Goal: Use online tool/utility: Utilize a website feature to perform a specific function

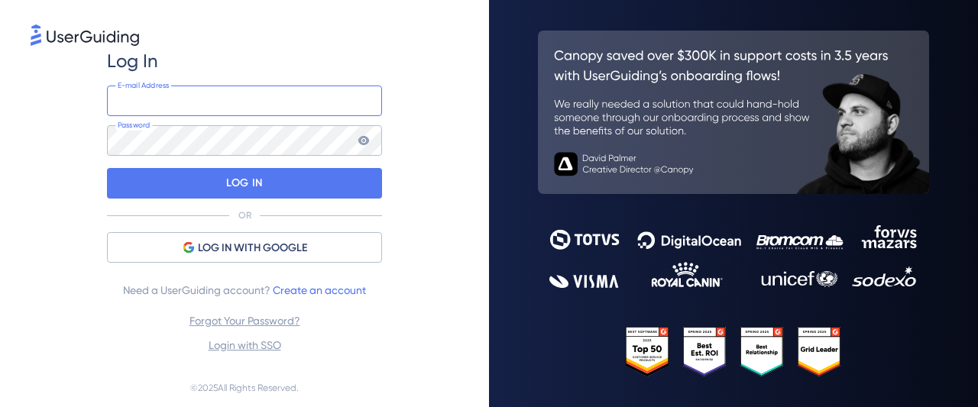
click at [174, 102] on input "email" at bounding box center [244, 101] width 275 height 31
type input "[PERSON_NAME][EMAIL_ADDRESS][DOMAIN_NAME]"
click at [231, 97] on input "email" at bounding box center [244, 101] width 275 height 31
type input "[PERSON_NAME][EMAIL_ADDRESS][DOMAIN_NAME]"
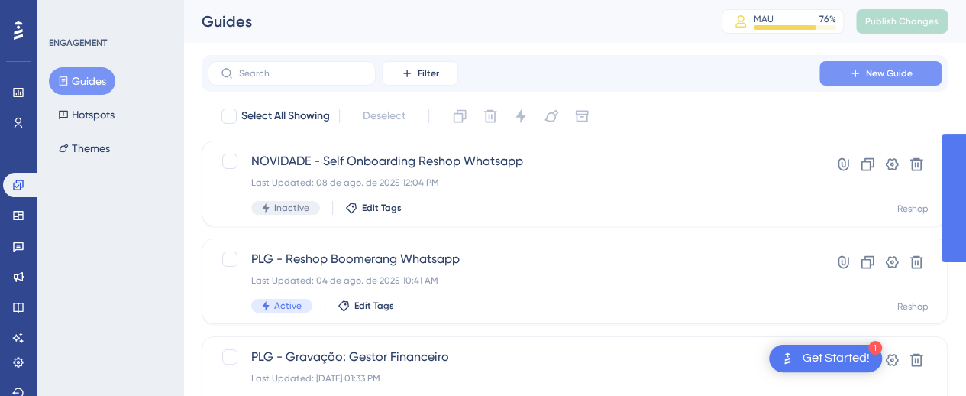
click at [915, 82] on button "New Guide" at bounding box center [881, 73] width 122 height 24
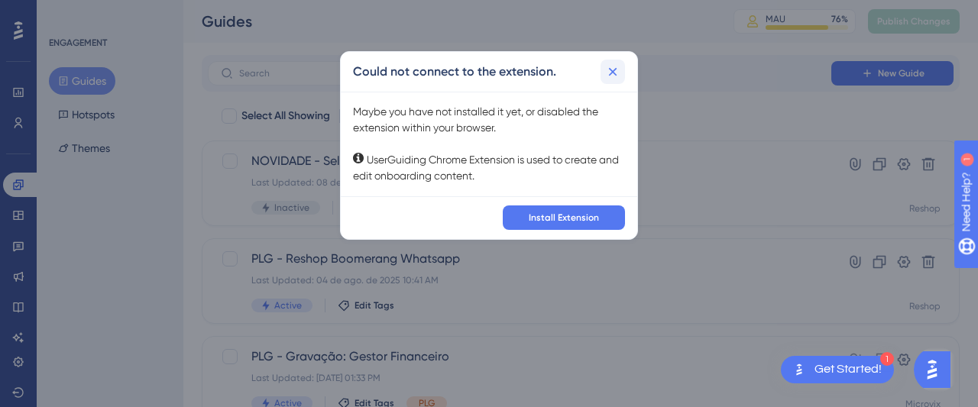
click at [617, 71] on icon at bounding box center [612, 71] width 15 height 15
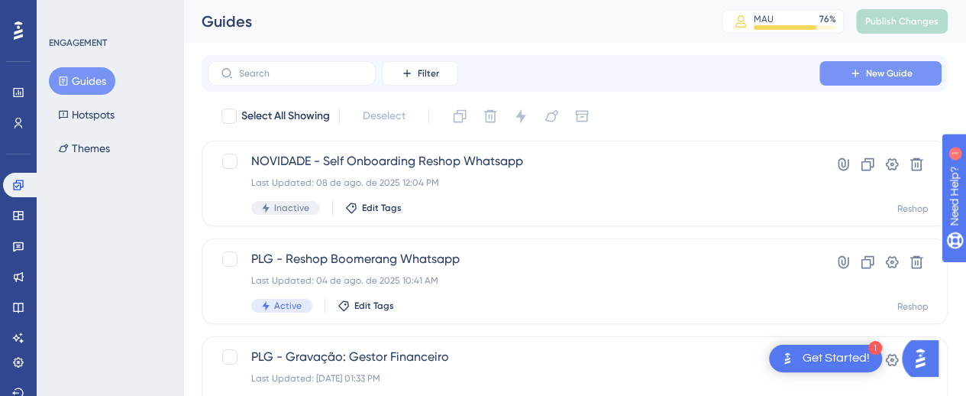
click at [921, 73] on button "New Guide" at bounding box center [881, 73] width 122 height 24
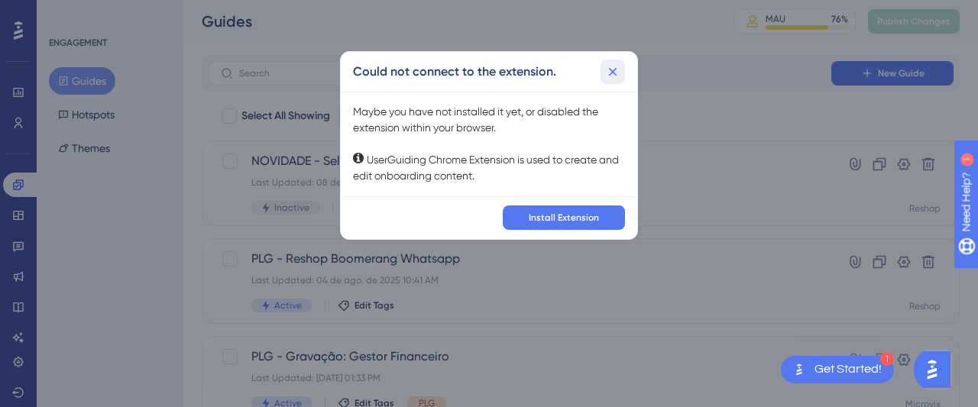
click at [610, 74] on icon at bounding box center [613, 71] width 8 height 8
